Goal: Information Seeking & Learning: Compare options

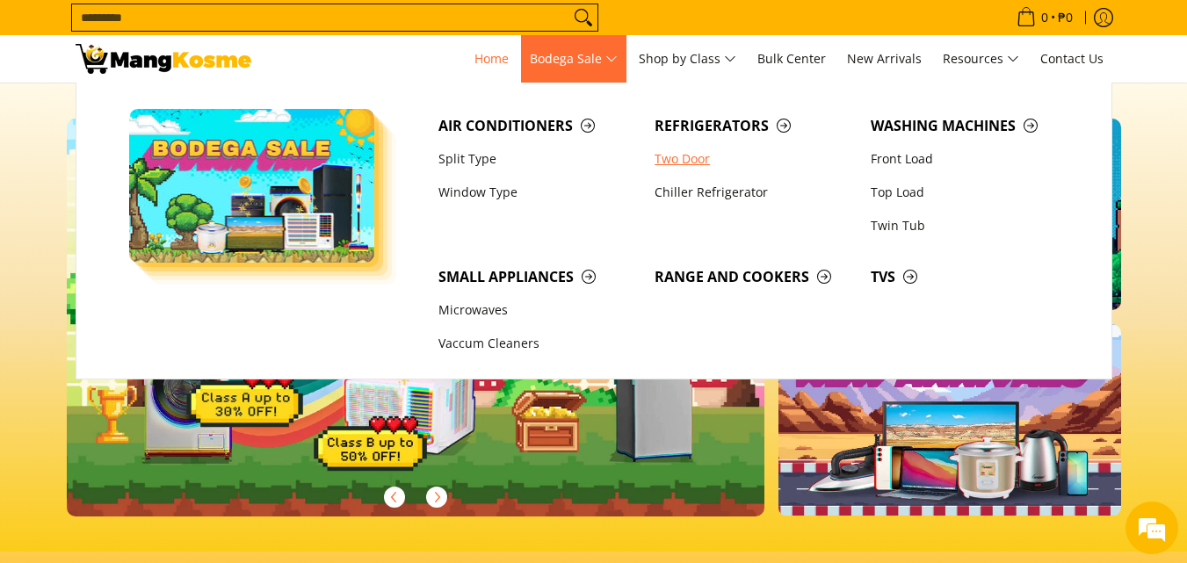
click at [698, 156] on link "Two Door" at bounding box center [754, 158] width 216 height 33
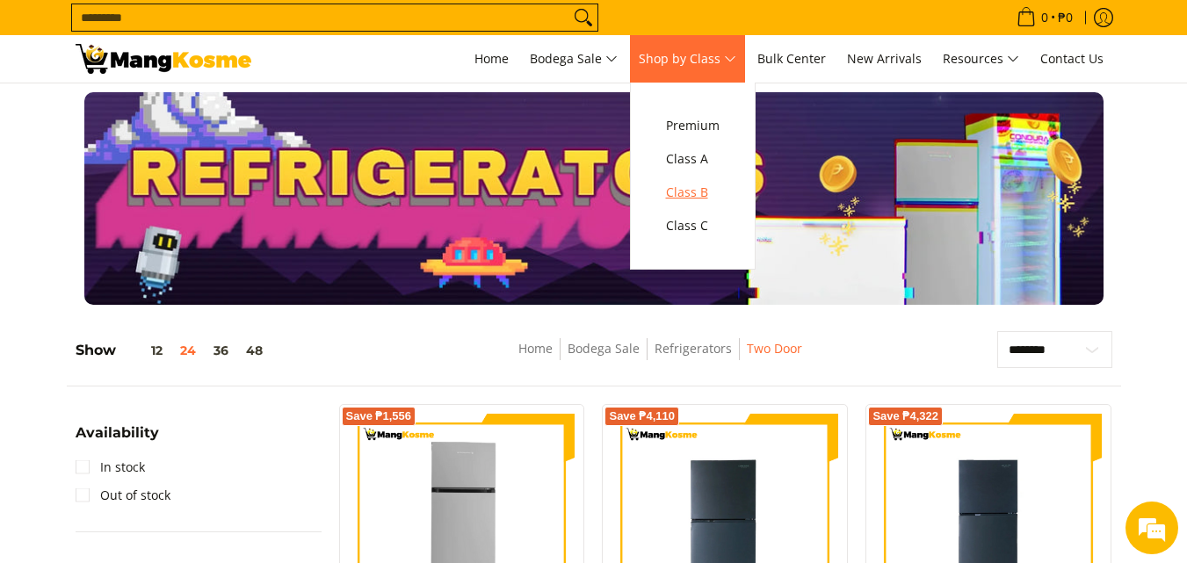
click at [706, 197] on span "Class B" at bounding box center [693, 193] width 54 height 22
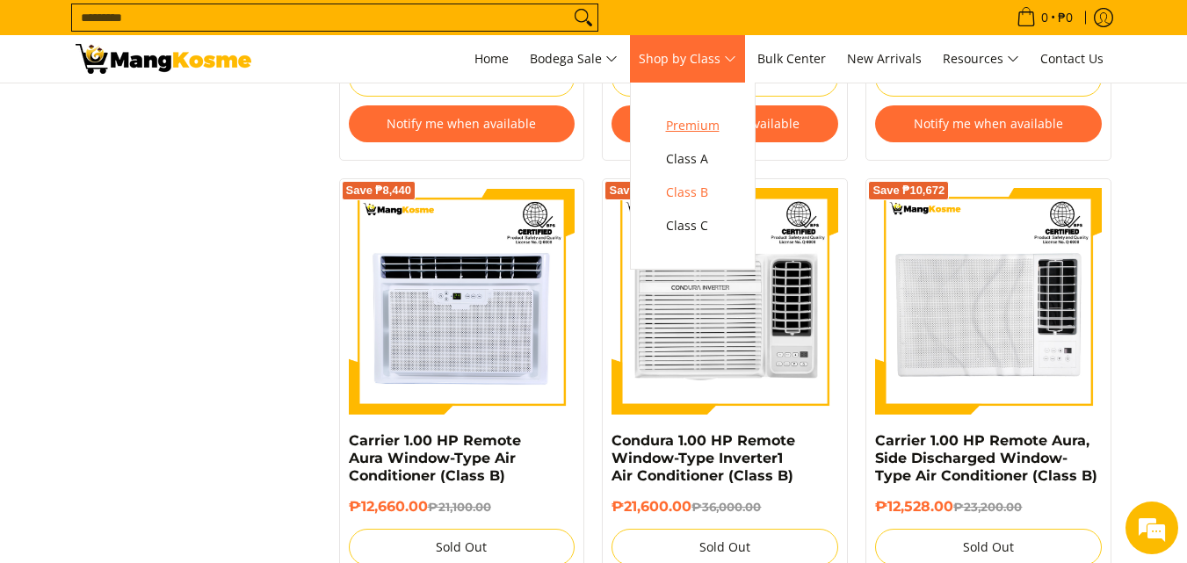
click at [712, 128] on span "Premium" at bounding box center [693, 126] width 54 height 22
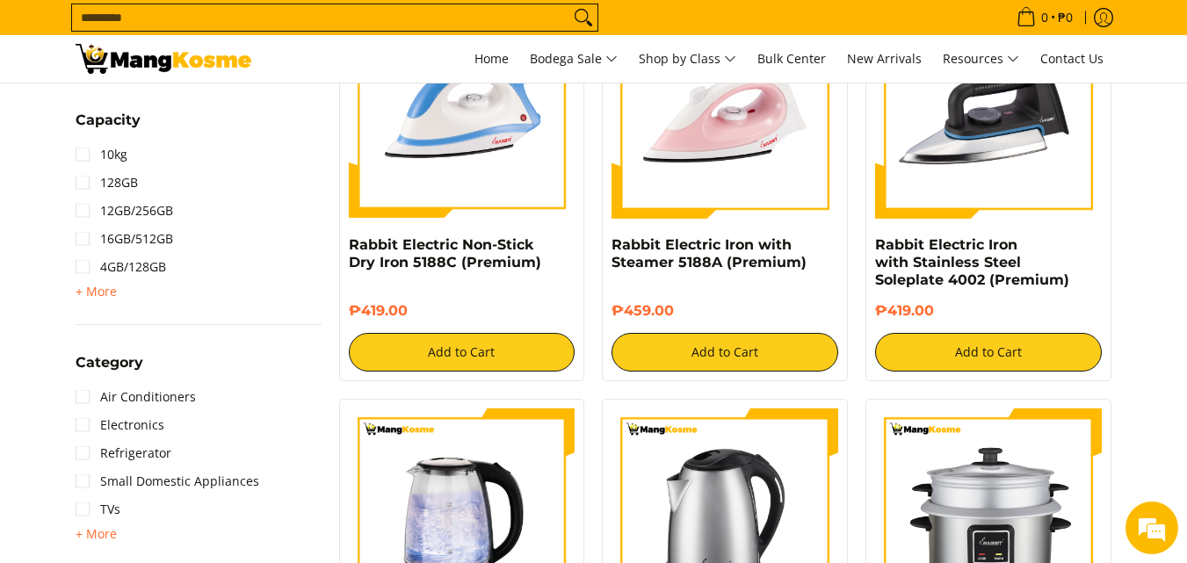
scroll to position [615, 0]
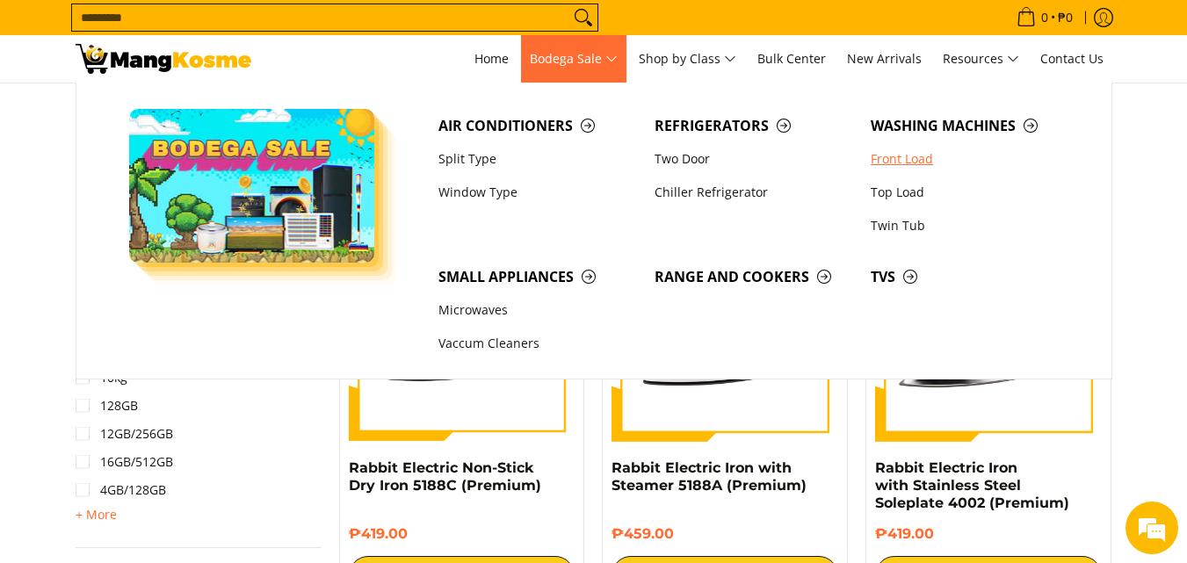
click at [896, 168] on link "Front Load" at bounding box center [970, 158] width 216 height 33
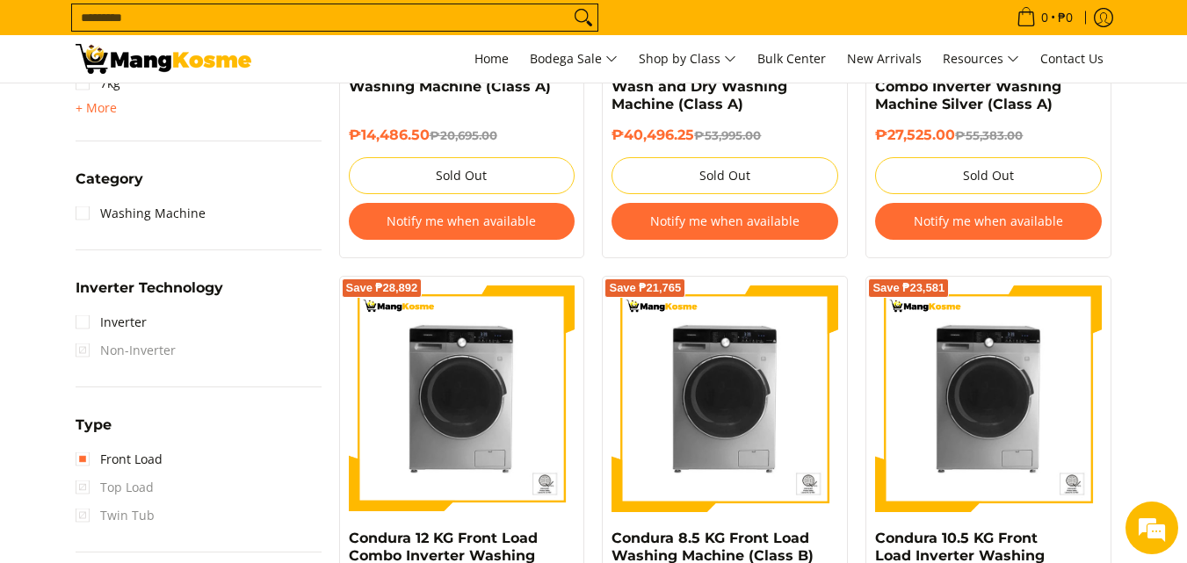
scroll to position [615, 0]
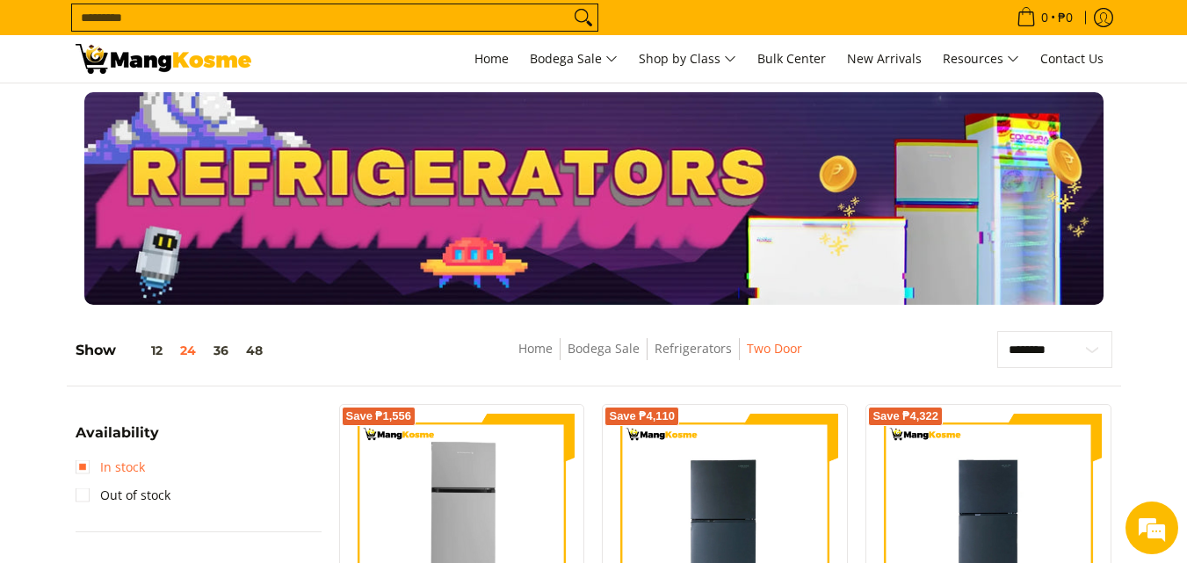
click at [80, 470] on link "In stock" at bounding box center [110, 467] width 69 height 28
